Goal: Transaction & Acquisition: Purchase product/service

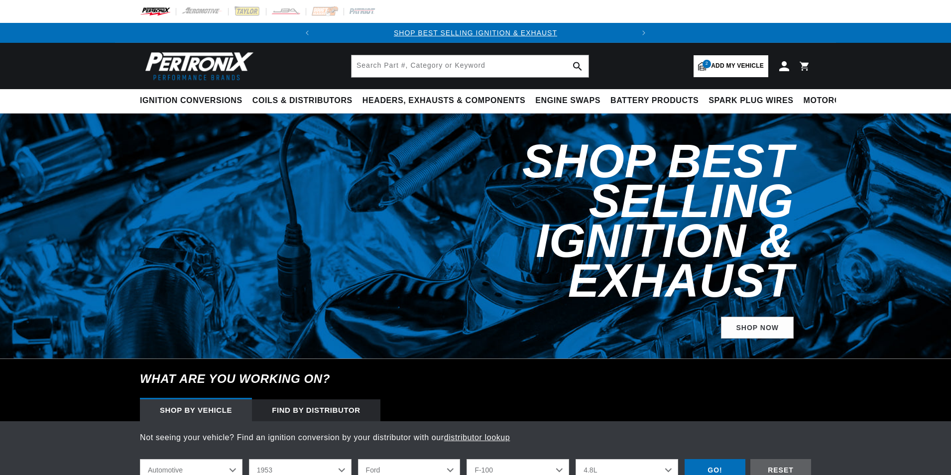
select select "1953"
select select "Ford"
select select "F-100"
select select "4.8L"
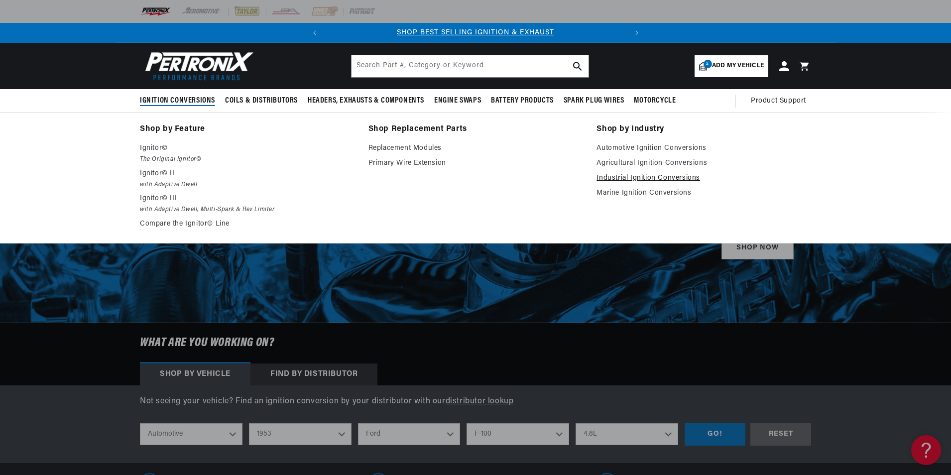
click at [643, 180] on link "Industrial Ignition Conversions" at bounding box center [703, 178] width 215 height 12
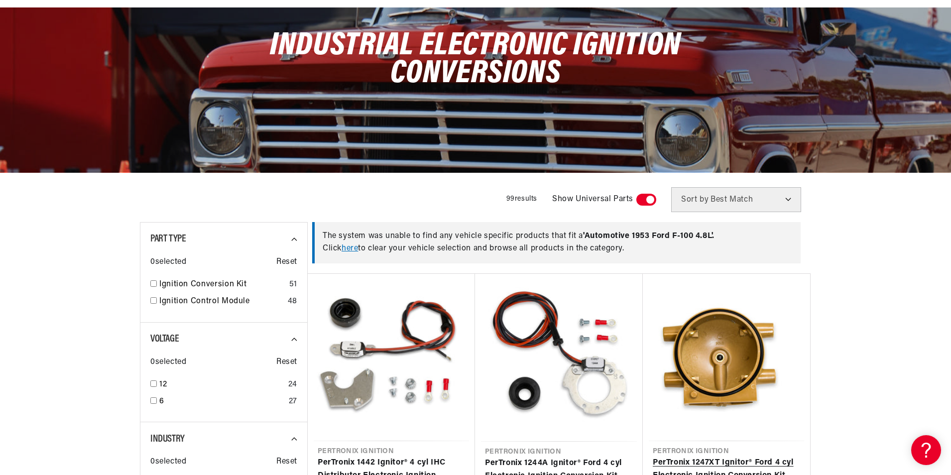
scroll to position [249, 0]
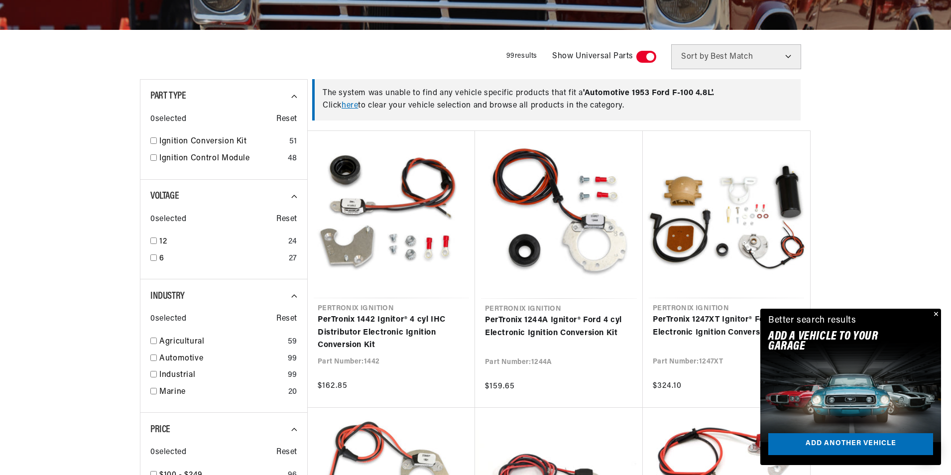
click at [935, 313] on button "Close" at bounding box center [935, 315] width 12 height 12
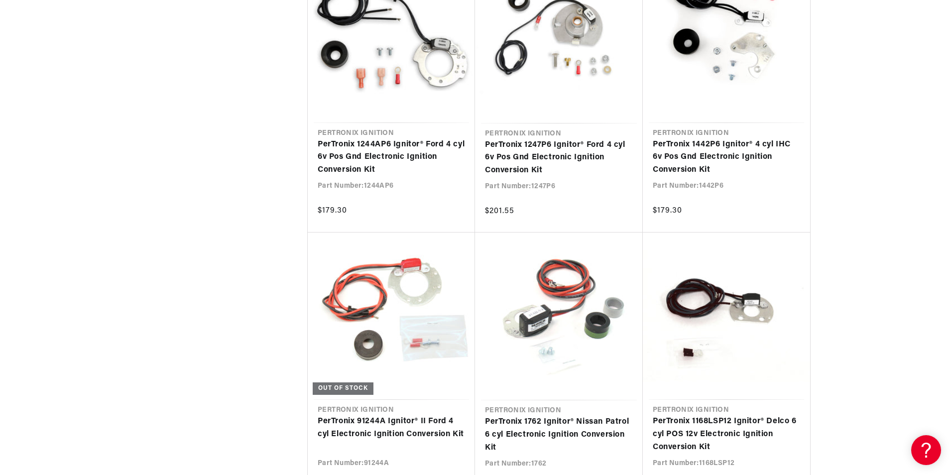
scroll to position [1045, 0]
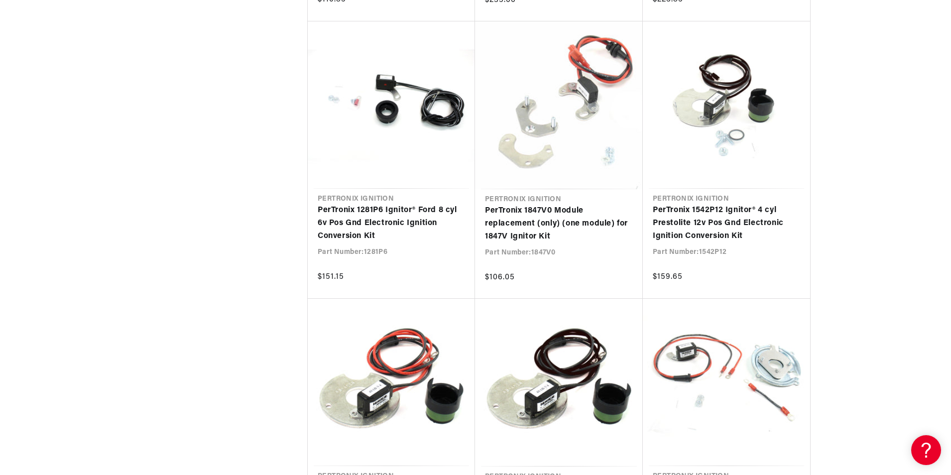
scroll to position [0, 13]
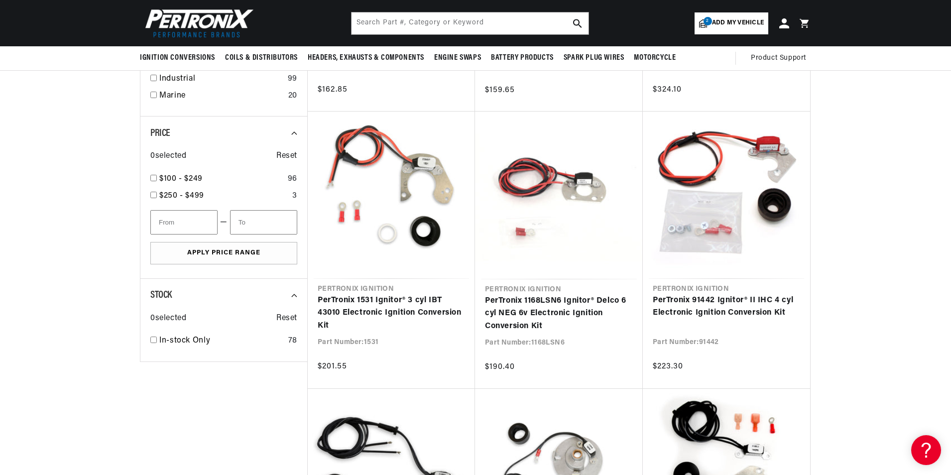
scroll to position [398, 0]
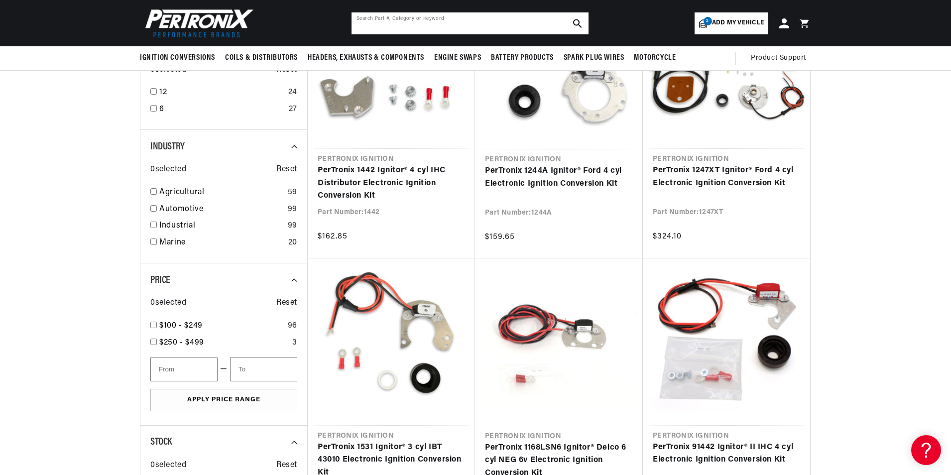
click at [528, 29] on input "text" at bounding box center [469, 23] width 237 height 22
type input "04105A"
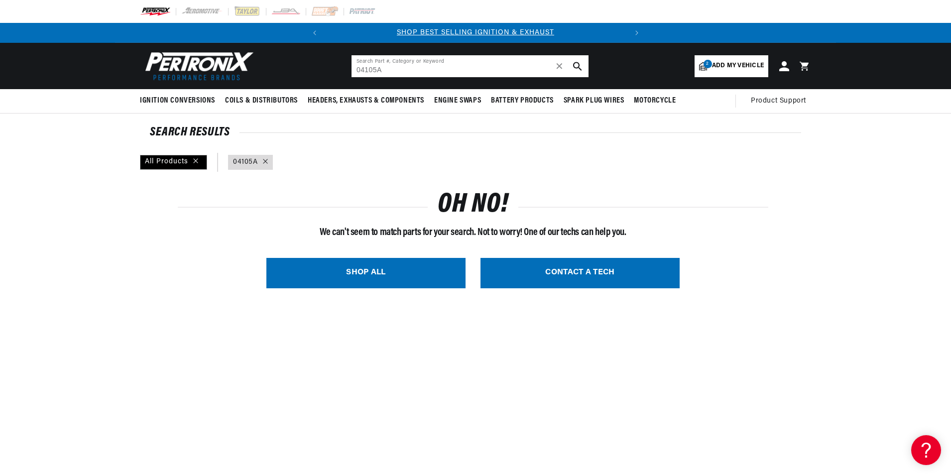
click at [360, 69] on input "04105A" at bounding box center [469, 66] width 237 height 22
click at [369, 68] on input "D4105A" at bounding box center [469, 66] width 237 height 22
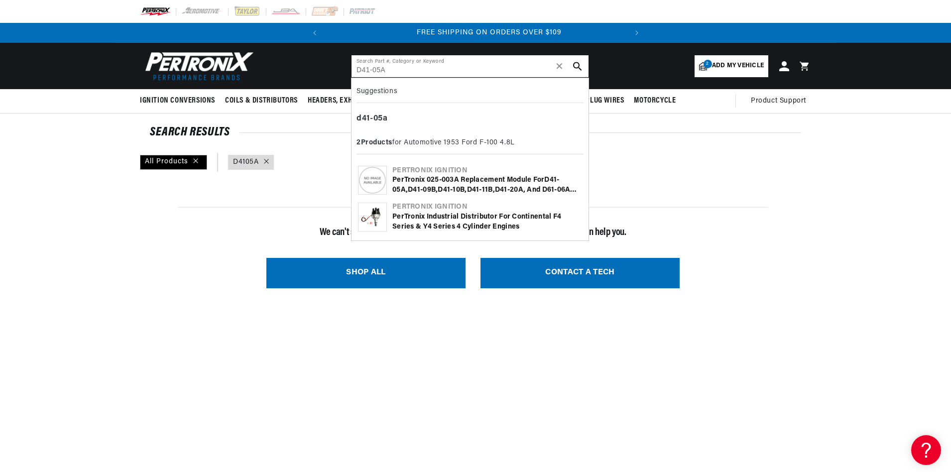
scroll to position [0, 302]
click at [368, 117] on b "d41" at bounding box center [362, 118] width 13 height 8
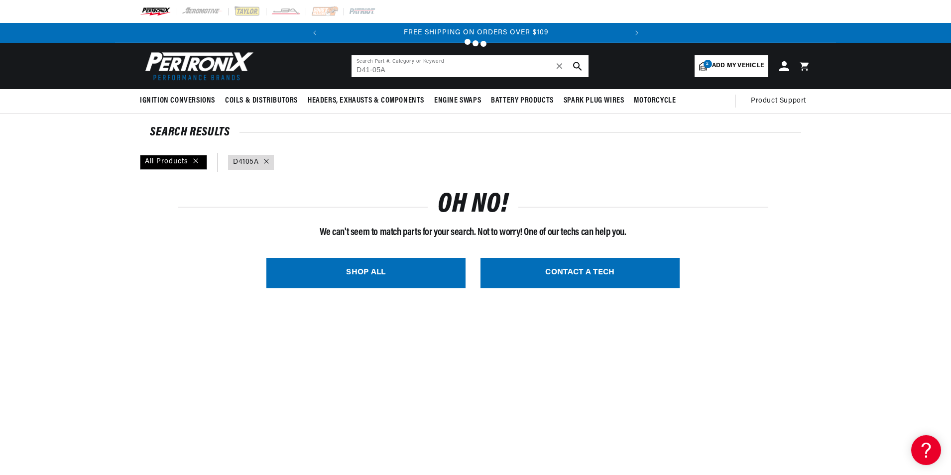
type input "d41-05a"
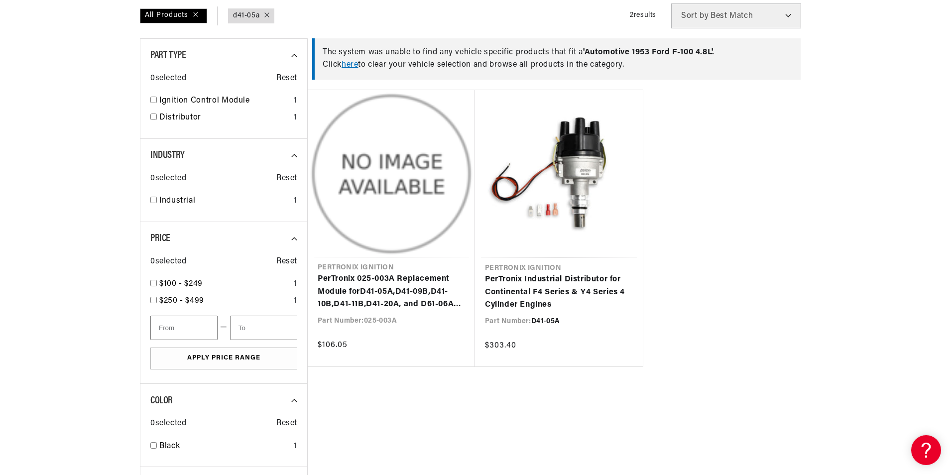
scroll to position [0, 302]
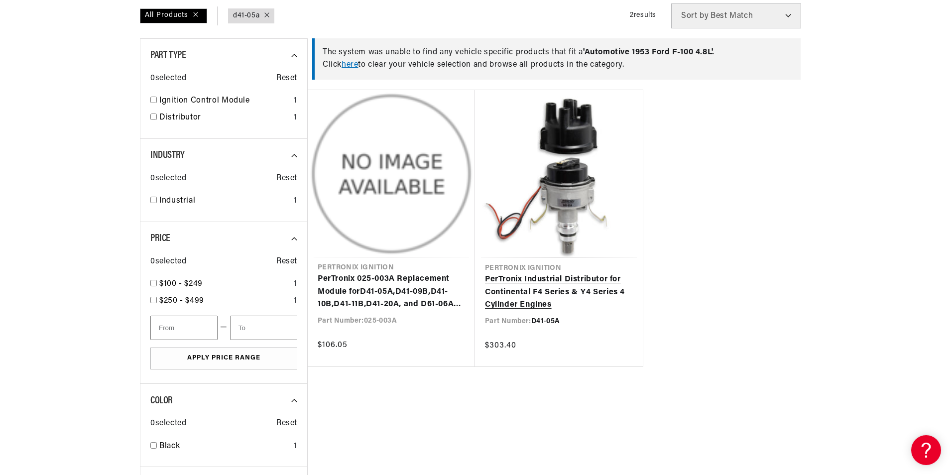
click at [579, 273] on link "PerTronix Industrial Distributor for Continental F4 Series & Y4 Series 4 Cylind…" at bounding box center [559, 292] width 148 height 38
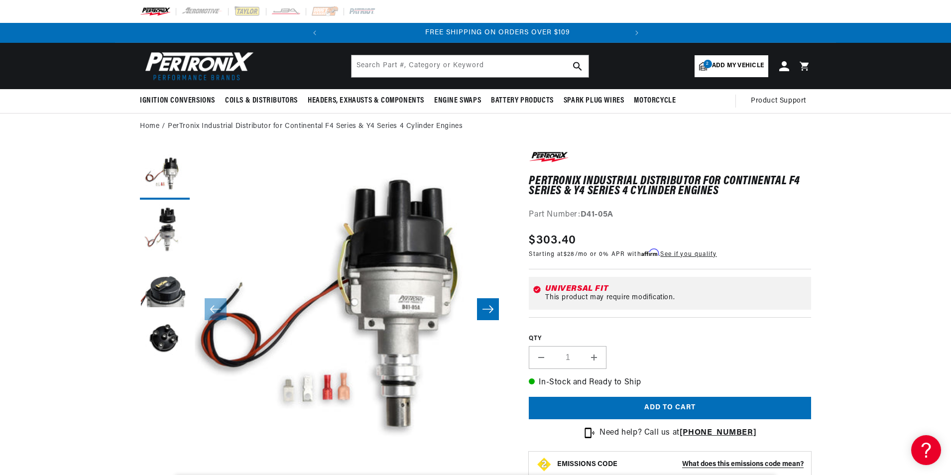
scroll to position [0, 302]
